Goal: Check status: Check status

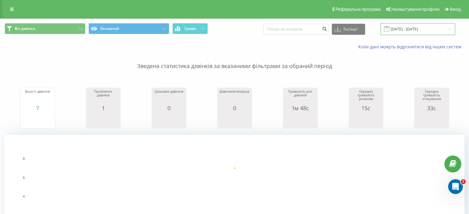
click at [414, 30] on input "[DATE] - [DATE]" at bounding box center [417, 29] width 75 height 12
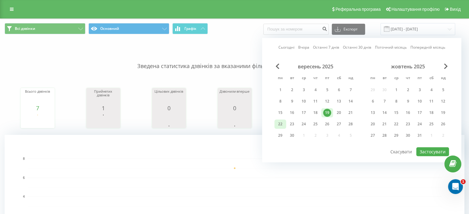
click at [283, 124] on div "22" at bounding box center [280, 124] width 8 height 8
click at [422, 151] on button "Застосувати" at bounding box center [432, 151] width 33 height 9
type input "22.09.2025 - 22.09.2025"
